Goal: Check status: Check status

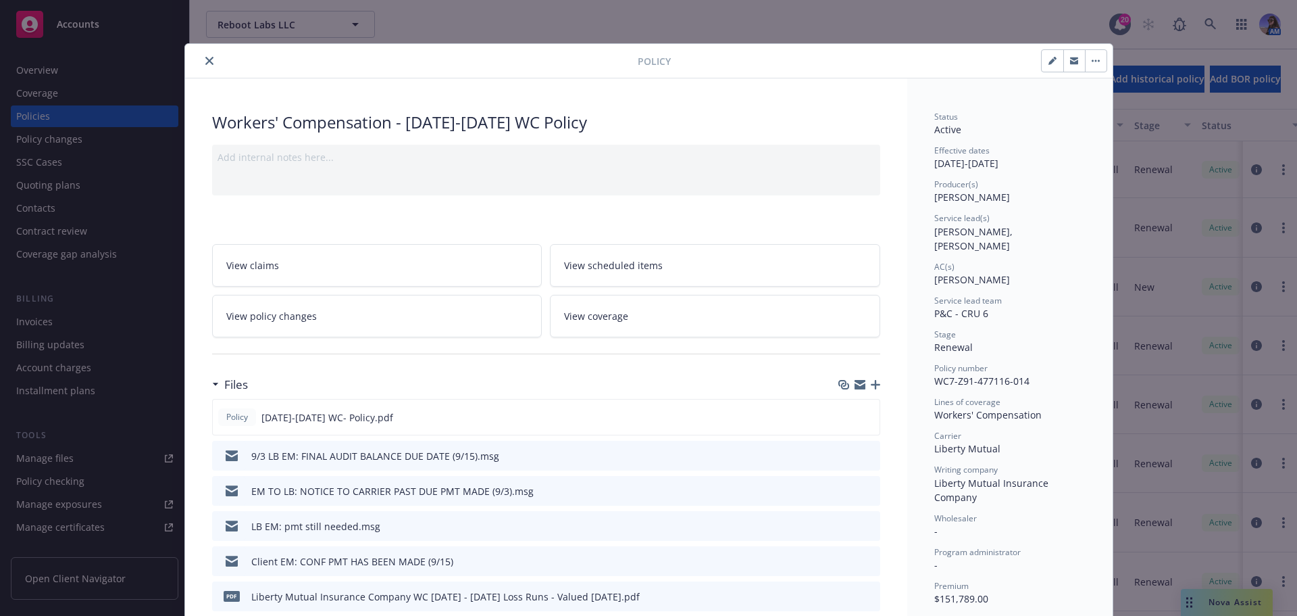
click at [205, 57] on icon "close" at bounding box center [209, 61] width 8 height 8
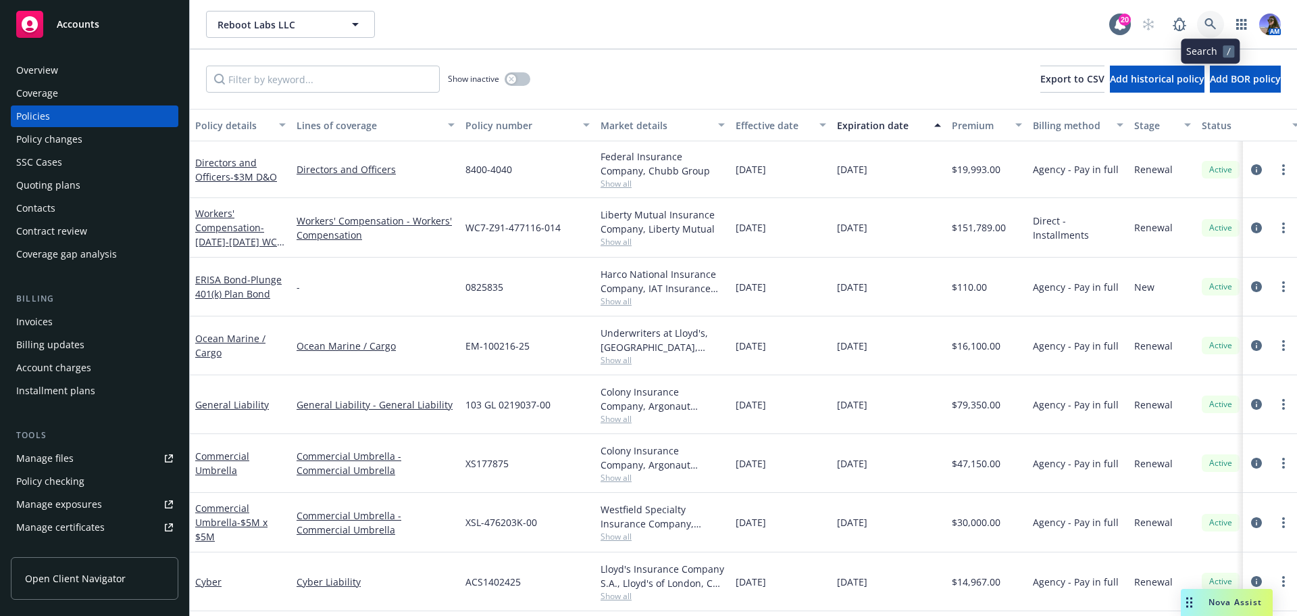
click at [1201, 24] on link at bounding box center [1210, 24] width 27 height 27
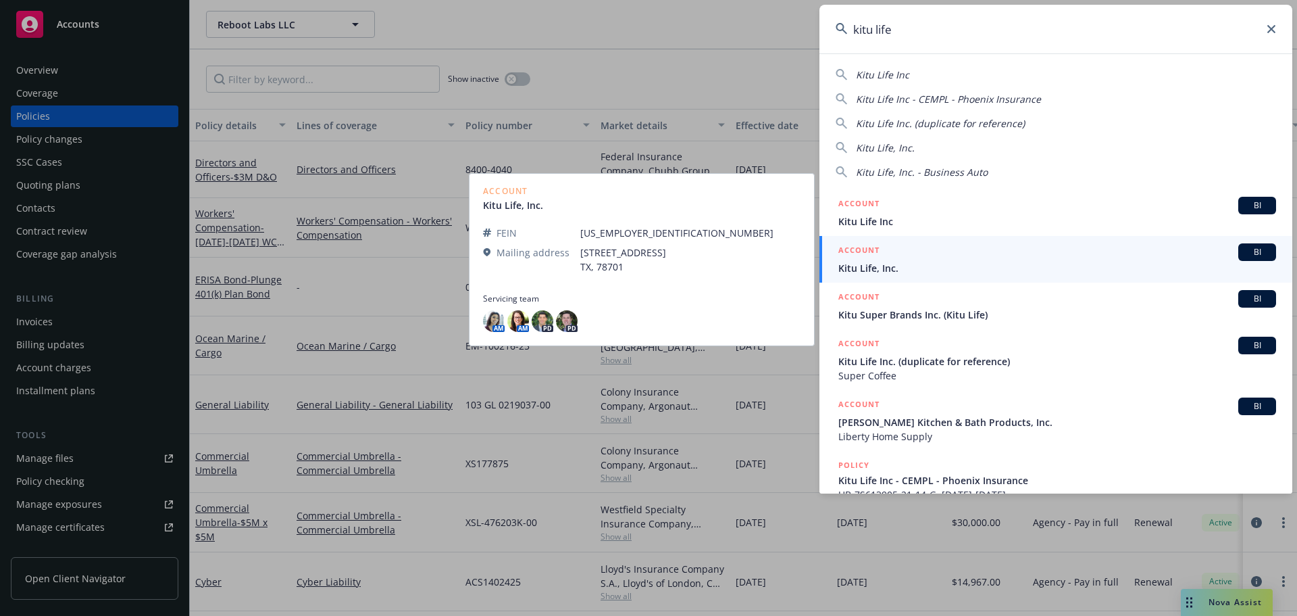
type input "kitu life"
click at [896, 262] on span "Kitu Life, Inc." at bounding box center [1058, 268] width 438 height 14
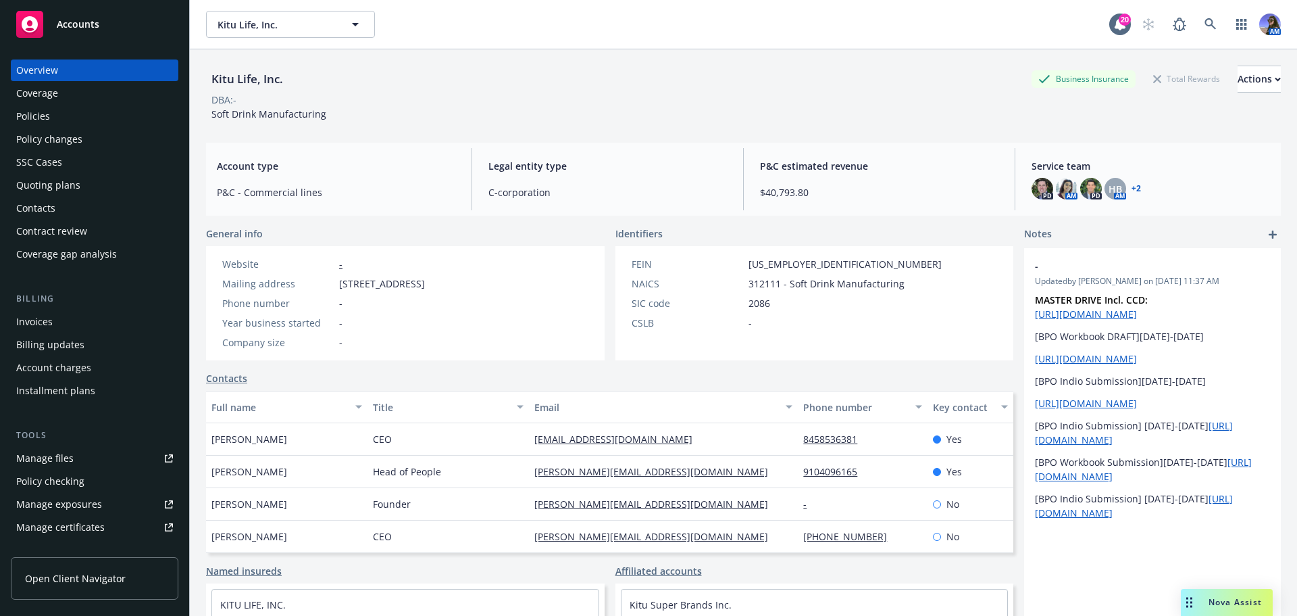
click at [53, 188] on div "Quoting plans" at bounding box center [48, 185] width 64 height 22
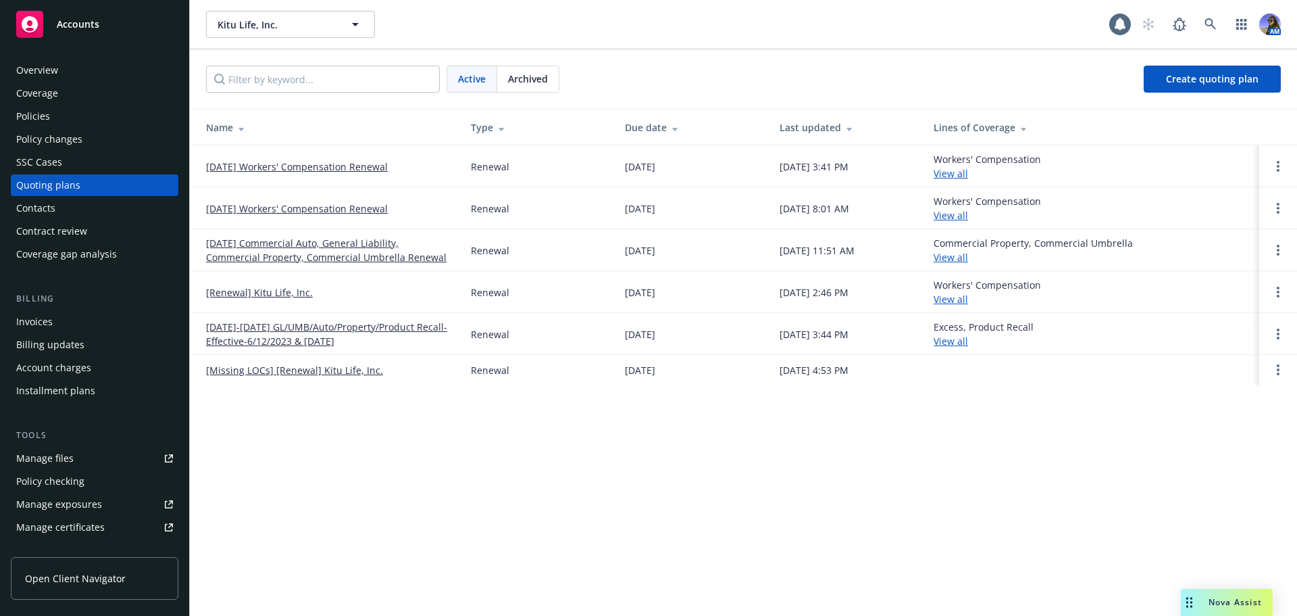
click at [311, 166] on link "[DATE] Workers' Compensation Renewal" at bounding box center [297, 166] width 182 height 14
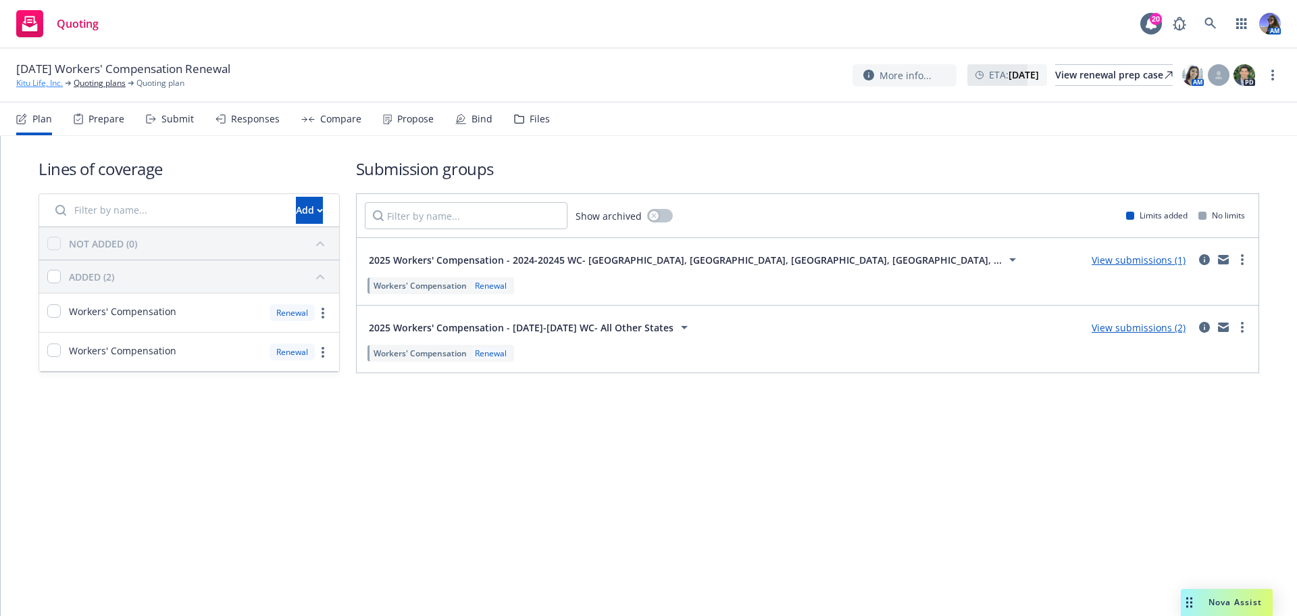
click at [23, 84] on link "Kitu Life, Inc." at bounding box center [39, 83] width 47 height 12
